Goal: Check status: Check status

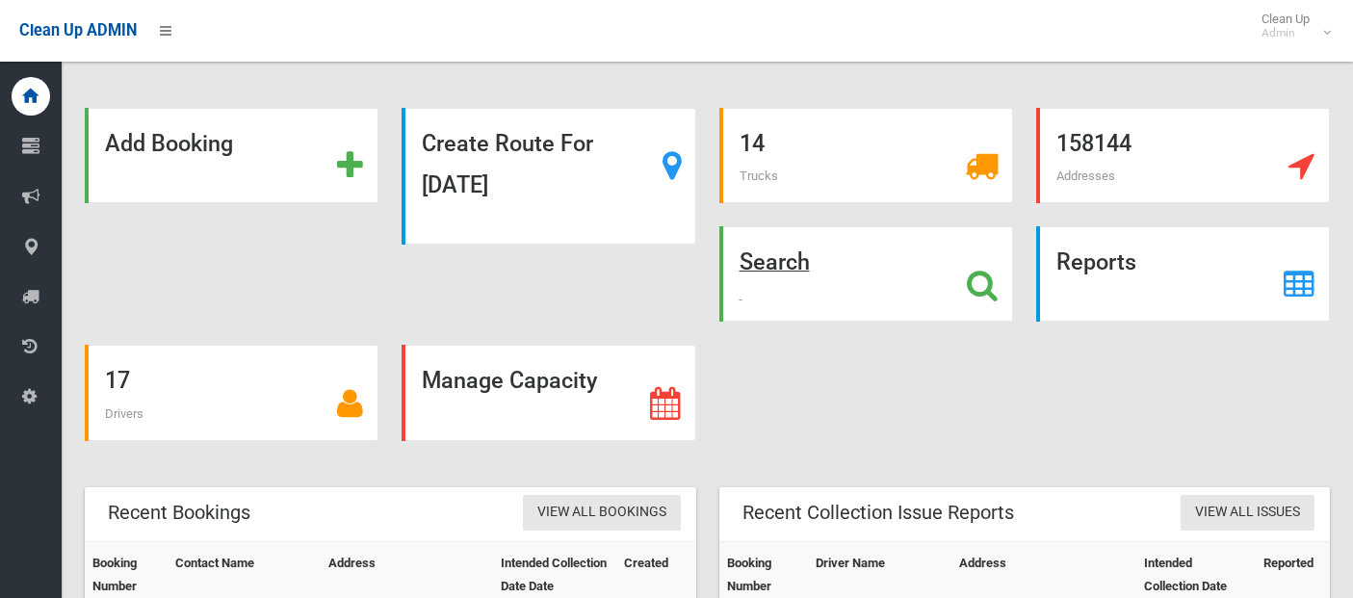
click at [990, 280] on icon at bounding box center [982, 285] width 31 height 33
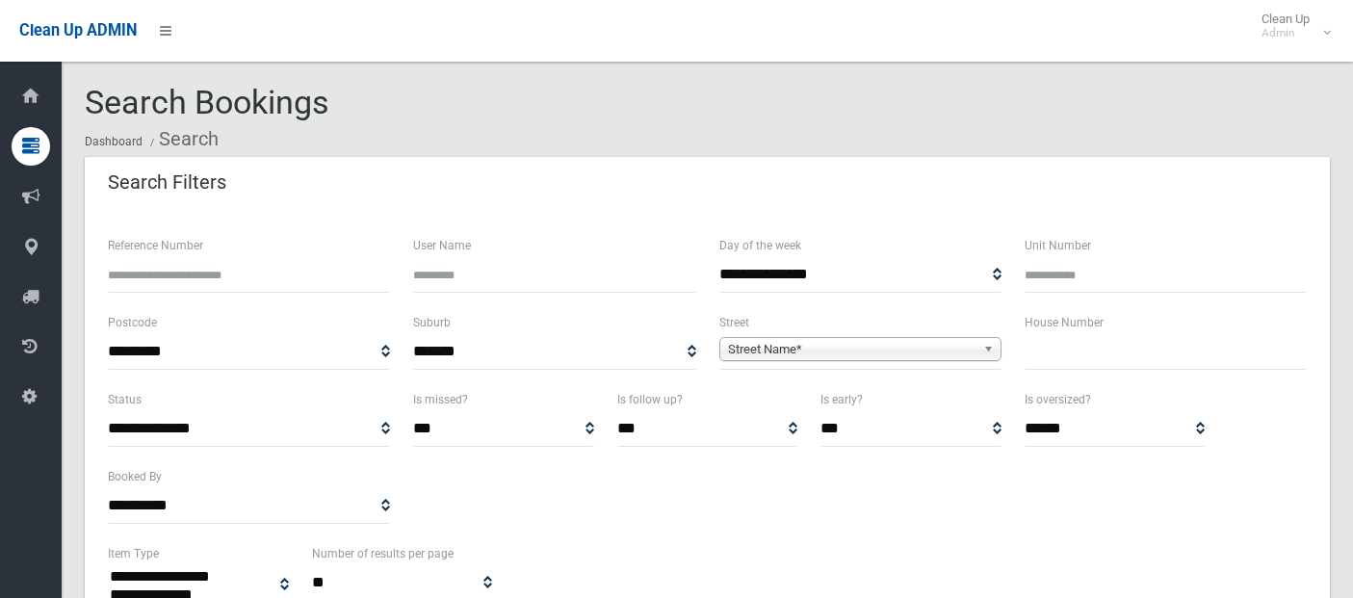
select select
click at [814, 349] on span "Street Name*" at bounding box center [851, 349] width 247 height 23
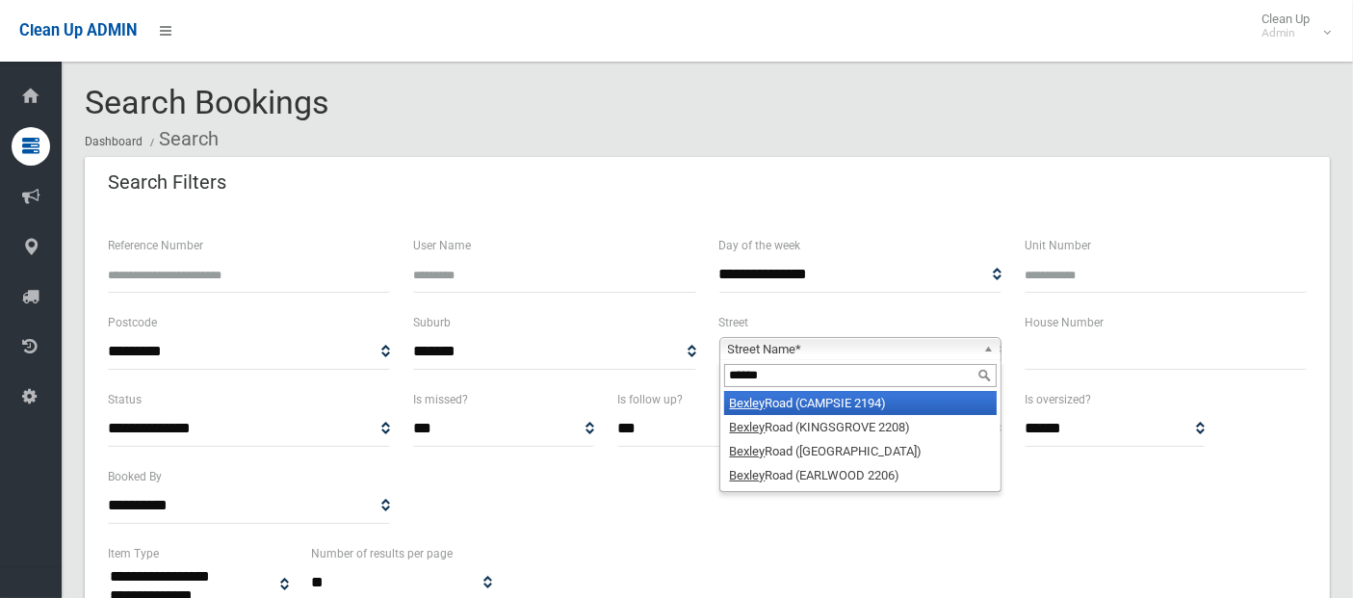
type input "******"
click at [850, 405] on li "[STREET_ADDRESS])" at bounding box center [860, 403] width 272 height 24
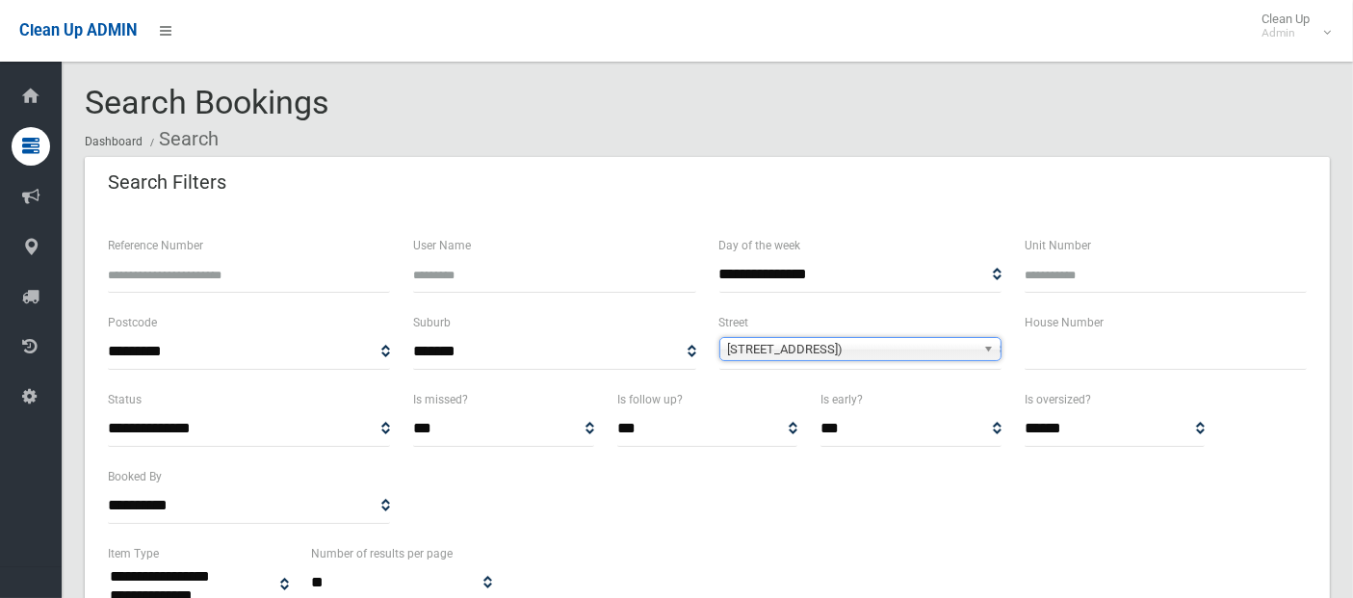
click at [1053, 344] on input "text" at bounding box center [1165, 352] width 282 height 36
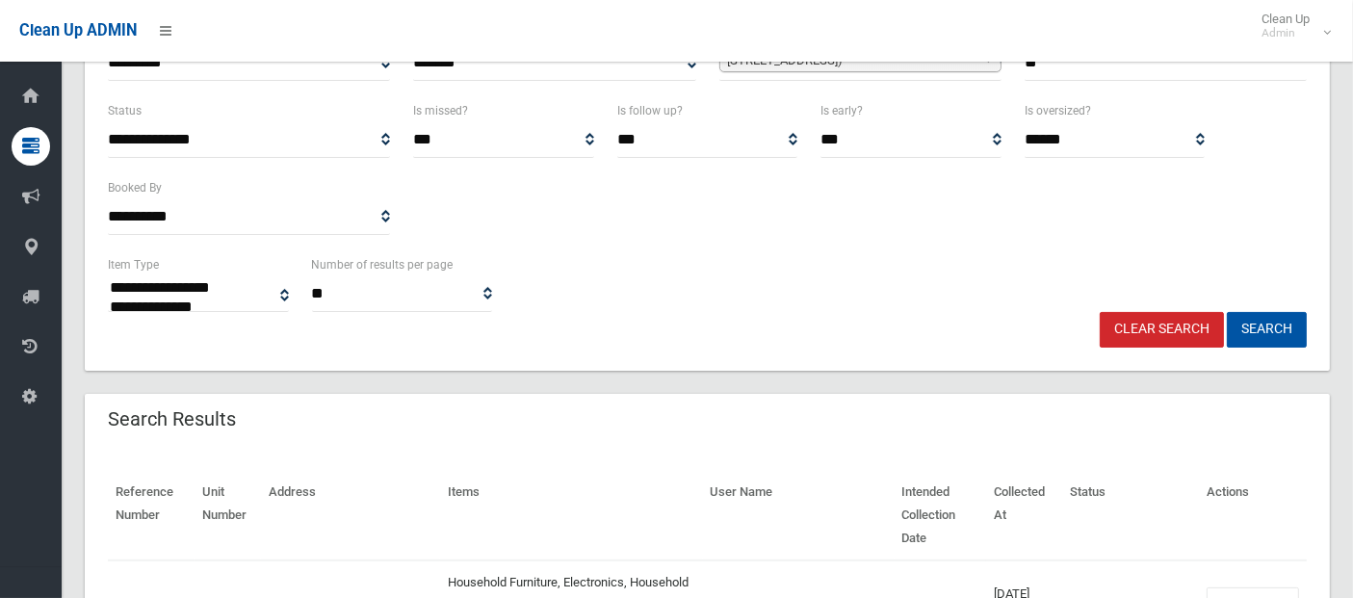
scroll to position [250, 0]
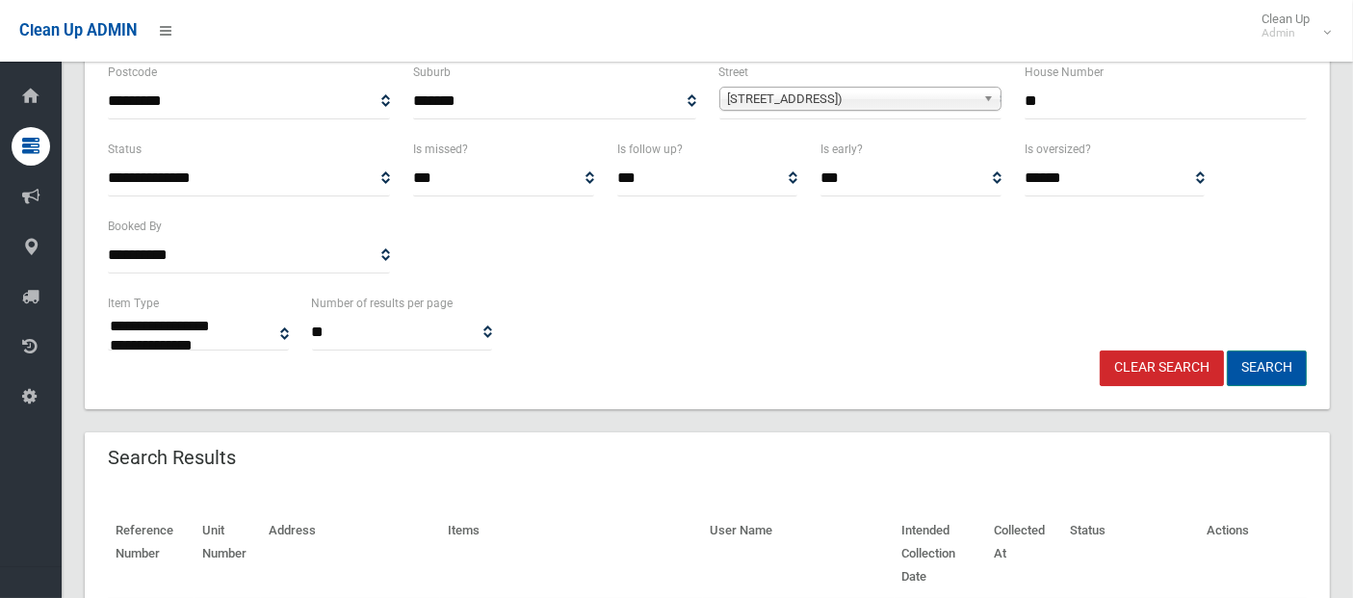
type input "**"
click at [1277, 364] on button "Search" at bounding box center [1266, 368] width 80 height 36
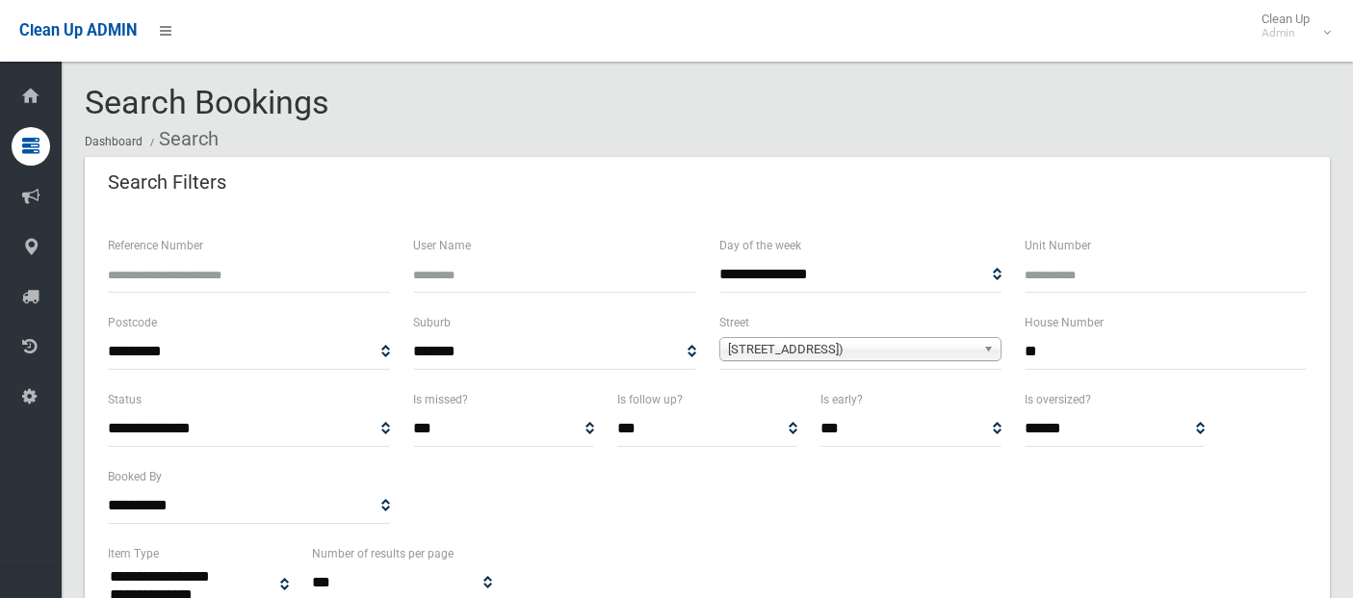
select select
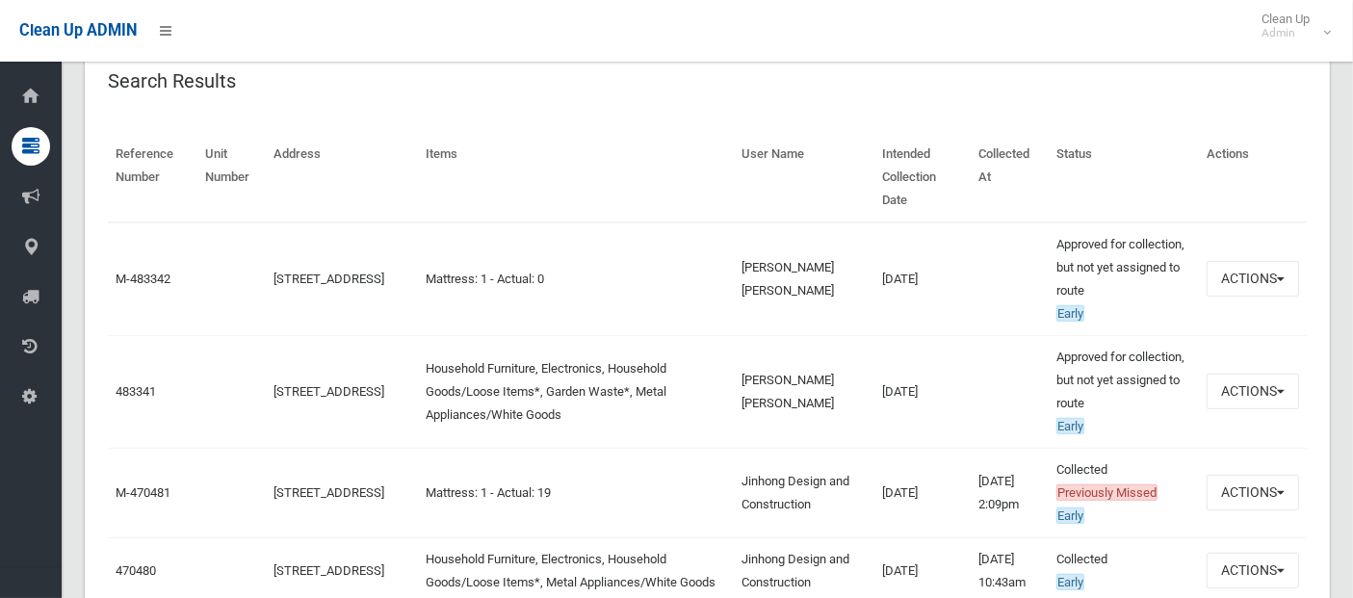
scroll to position [632, 0]
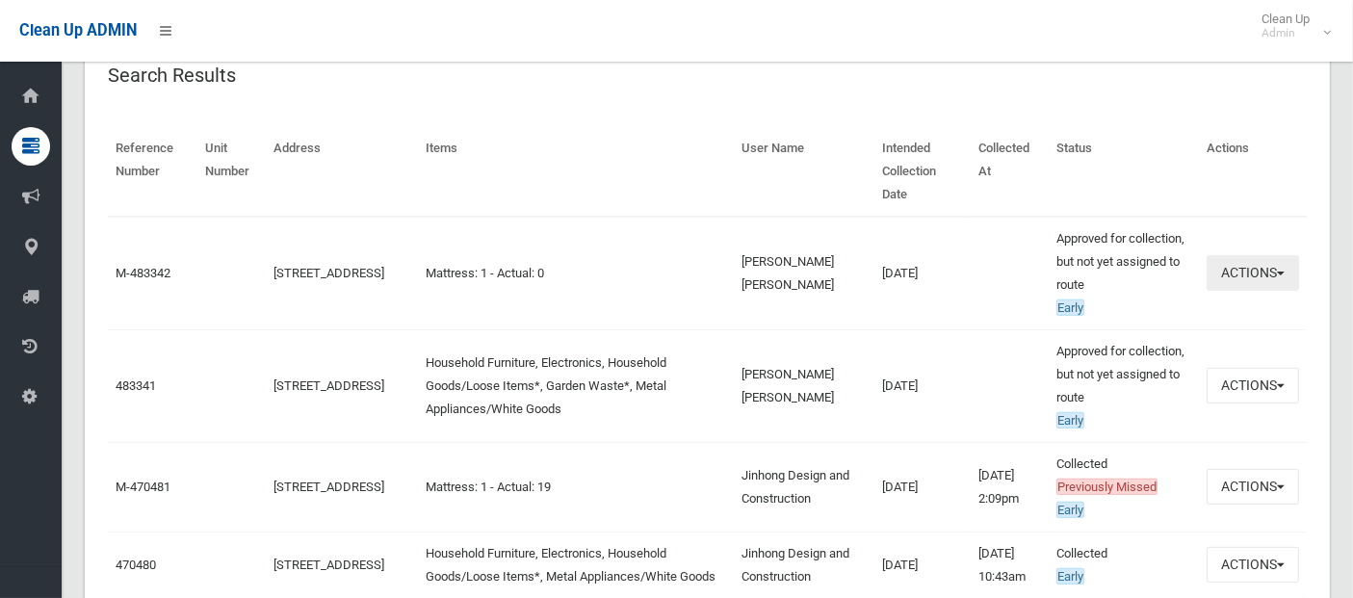
click at [1259, 255] on button "Actions" at bounding box center [1252, 273] width 92 height 36
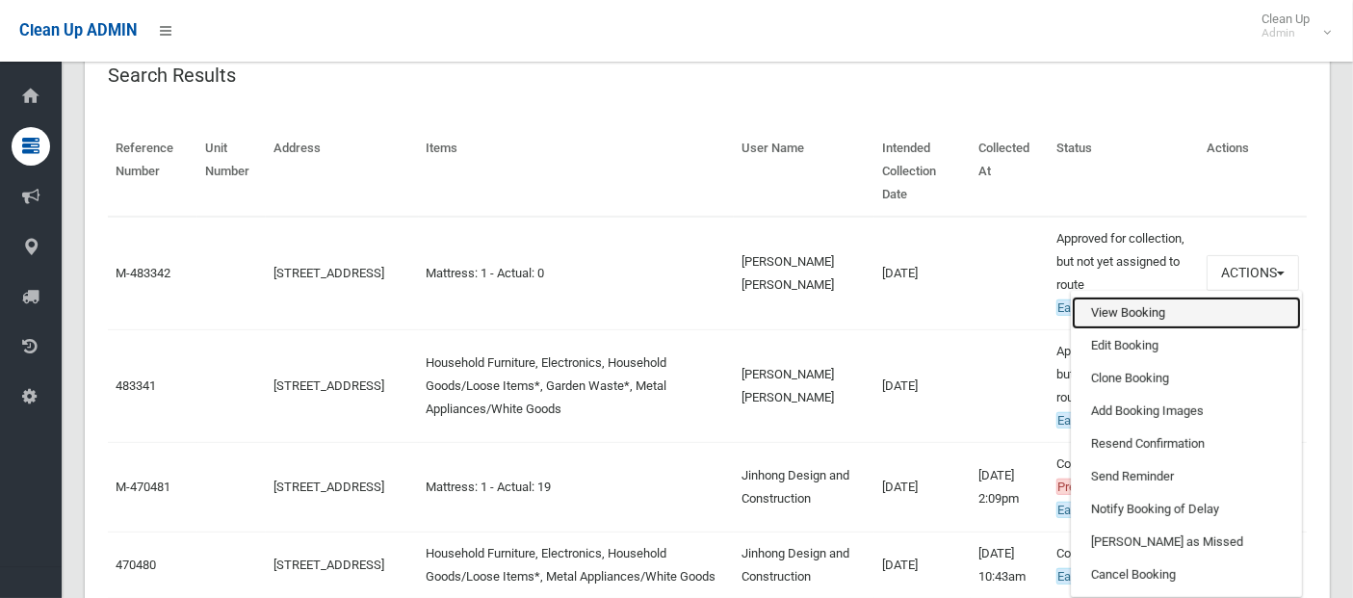
click at [1141, 297] on link "View Booking" at bounding box center [1185, 313] width 229 height 33
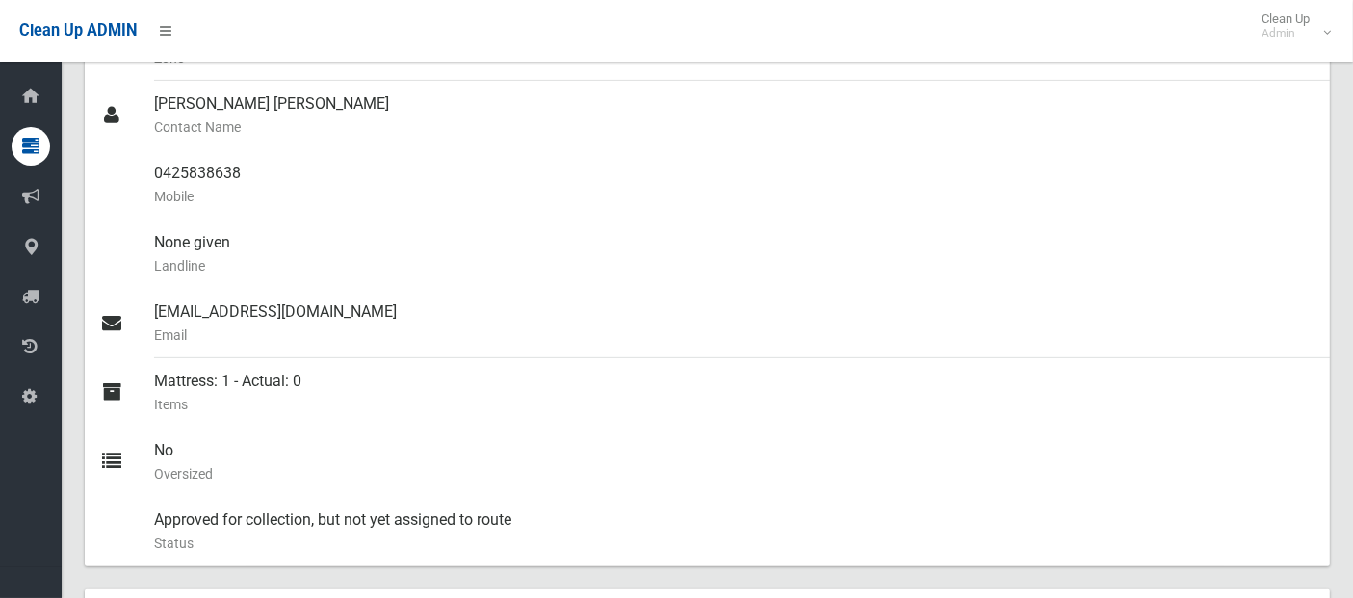
scroll to position [661, 0]
